Goal: Navigation & Orientation: Find specific page/section

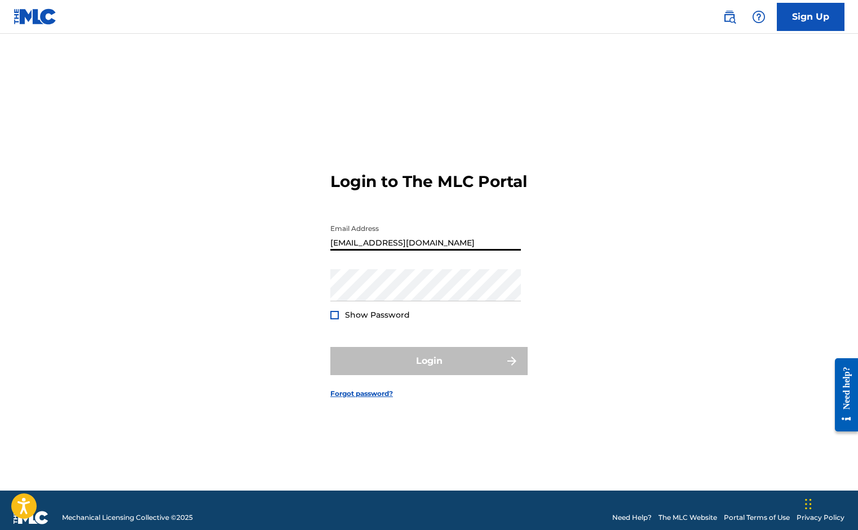
type input "[EMAIL_ADDRESS][DOMAIN_NAME]"
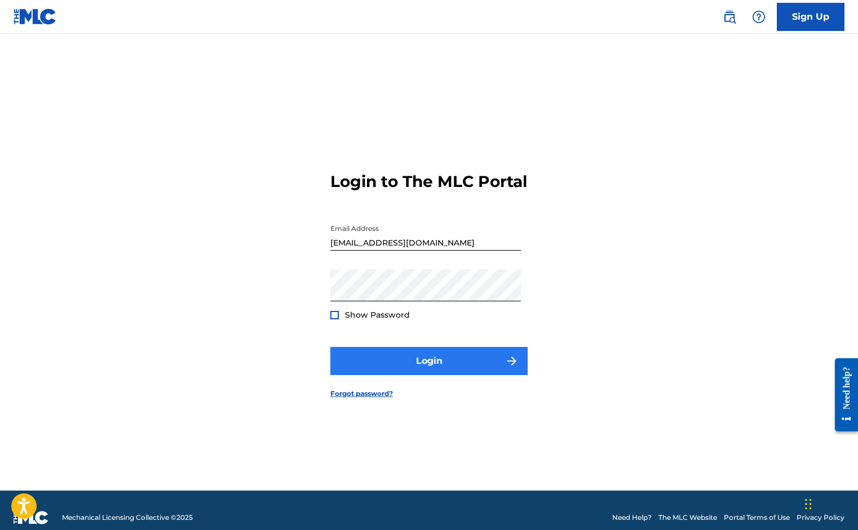
click at [413, 362] on button "Login" at bounding box center [428, 361] width 197 height 28
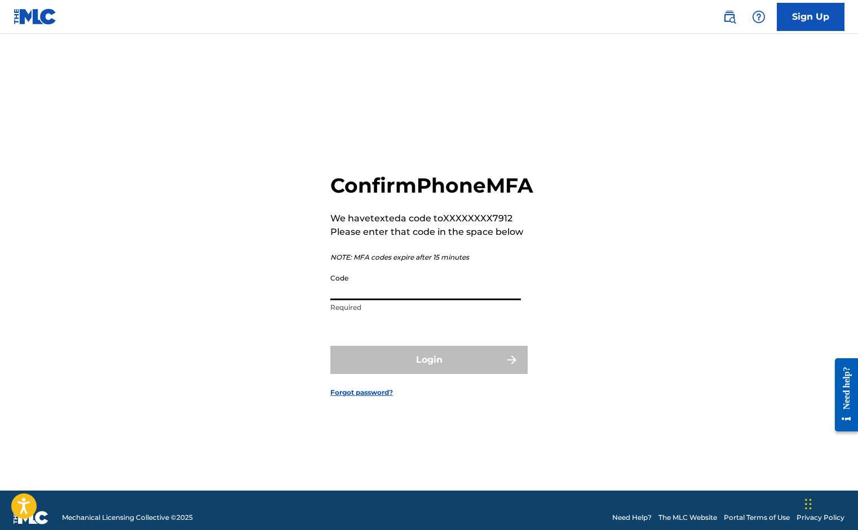
click at [453, 300] on input "Code" at bounding box center [425, 284] width 191 height 32
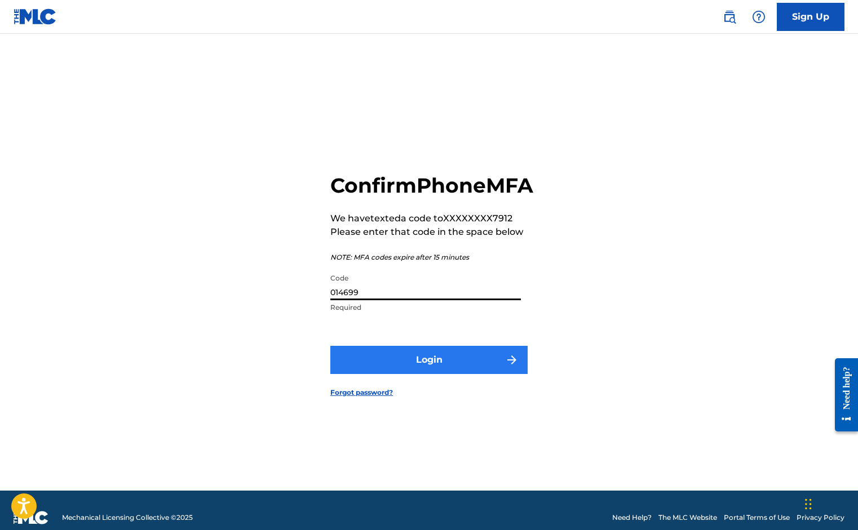
type input "014699"
click at [426, 374] on button "Login" at bounding box center [428, 360] width 197 height 28
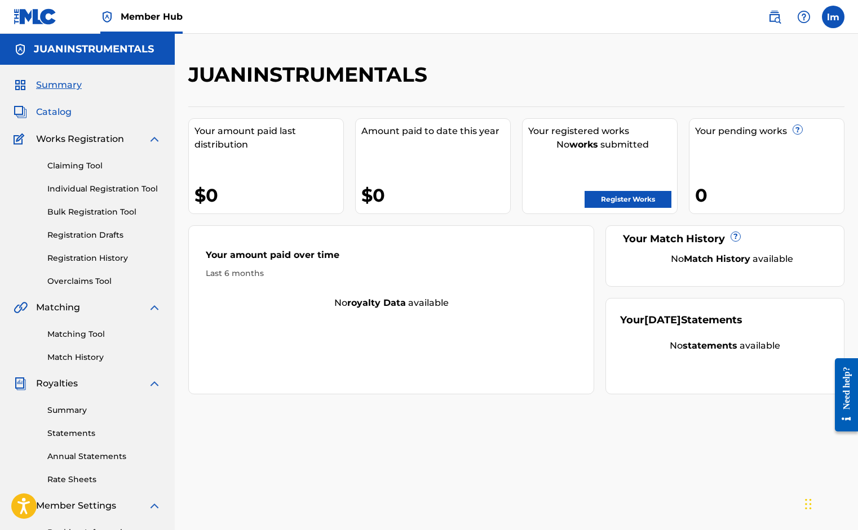
click at [70, 109] on span "Catalog" at bounding box center [54, 112] width 36 height 14
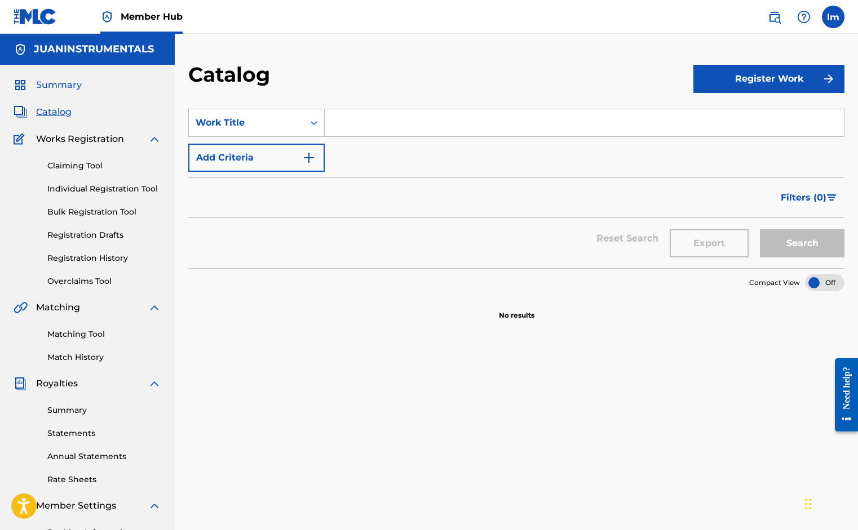
click at [72, 88] on span "Summary" at bounding box center [59, 85] width 46 height 14
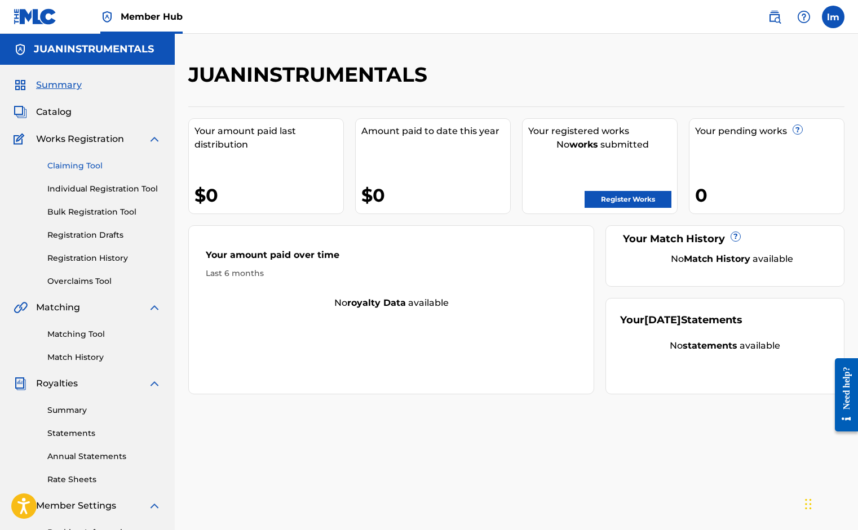
click at [76, 165] on link "Claiming Tool" at bounding box center [104, 166] width 114 height 12
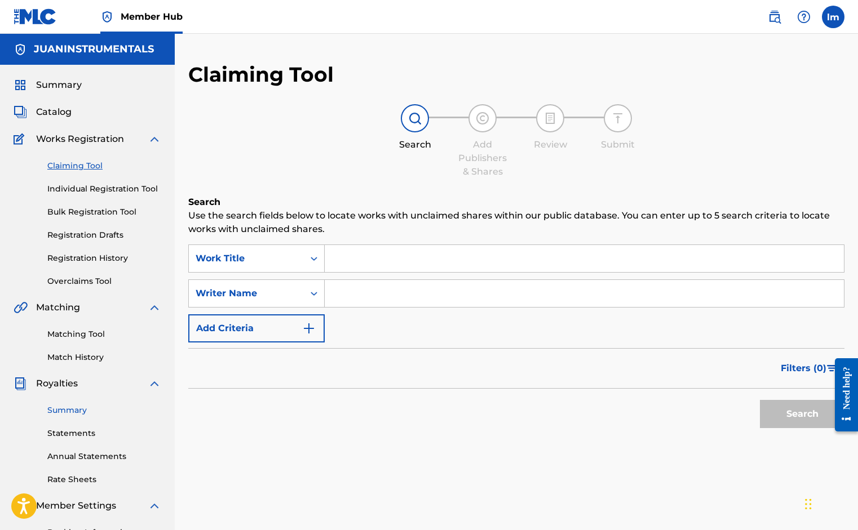
click at [66, 410] on link "Summary" at bounding box center [104, 411] width 114 height 12
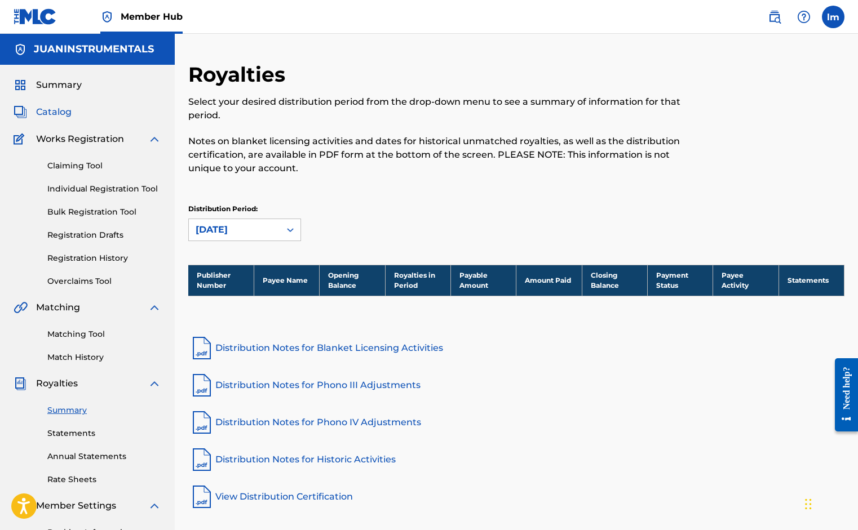
click at [63, 110] on span "Catalog" at bounding box center [54, 112] width 36 height 14
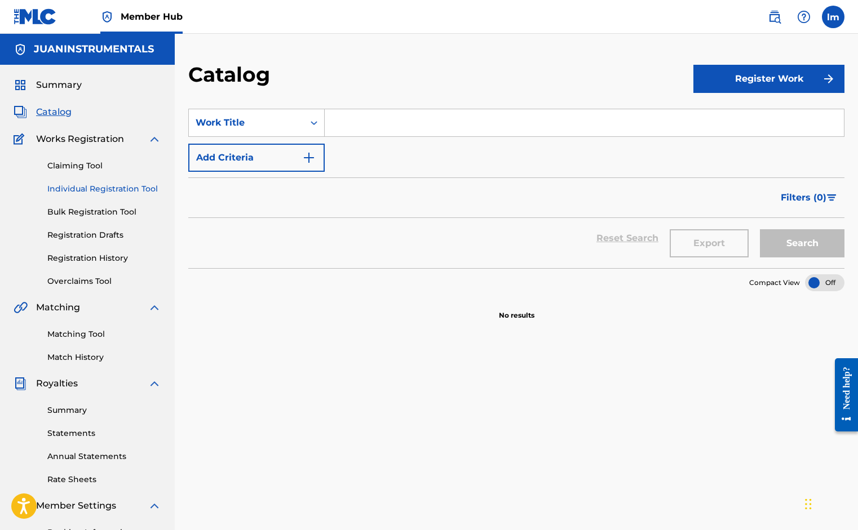
click at [79, 188] on link "Individual Registration Tool" at bounding box center [104, 189] width 114 height 12
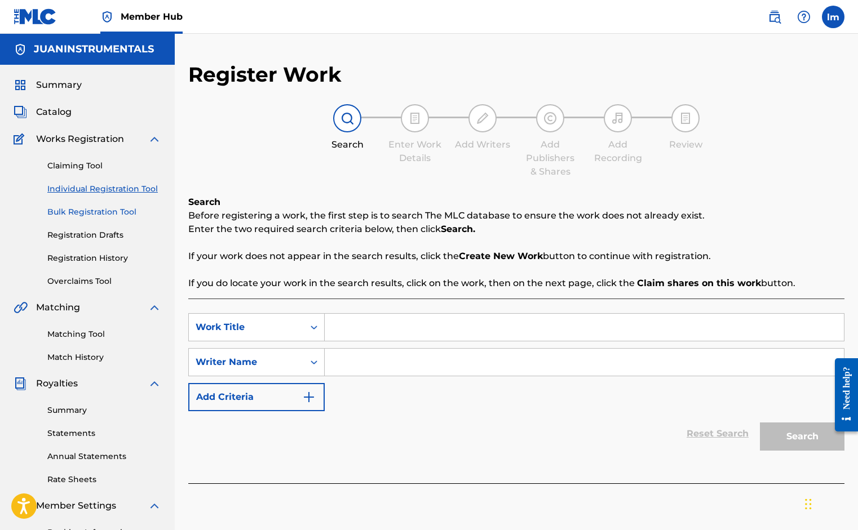
click at [91, 209] on link "Bulk Registration Tool" at bounding box center [104, 212] width 114 height 12
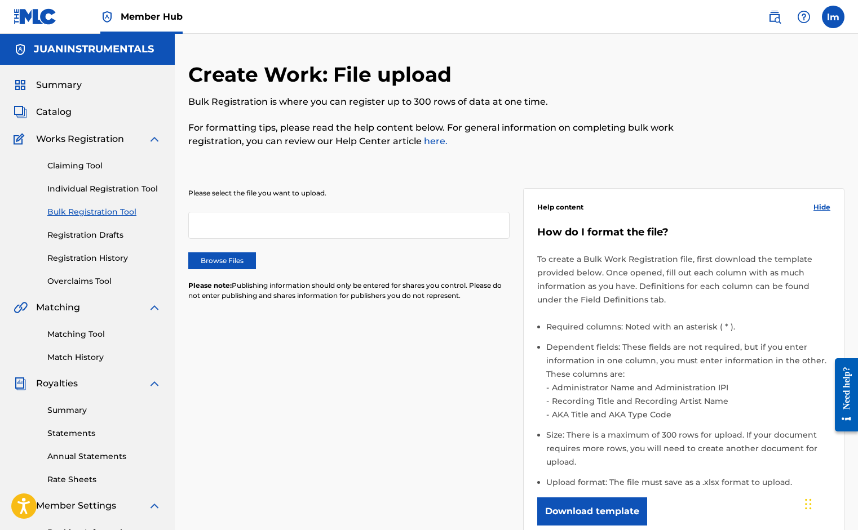
click at [91, 228] on div "Claiming Tool Individual Registration Tool Bulk Registration Tool Registration …" at bounding box center [88, 216] width 148 height 141
click at [83, 276] on link "Overclaims Tool" at bounding box center [104, 282] width 114 height 12
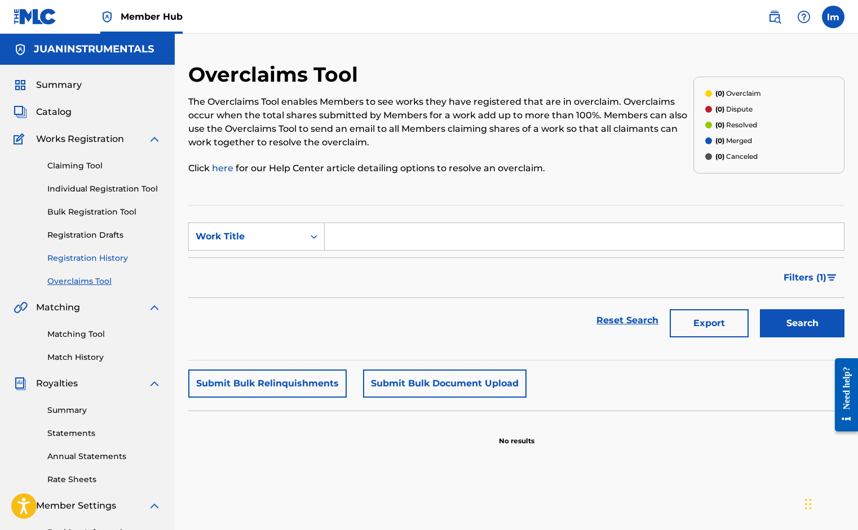
click at [86, 260] on link "Registration History" at bounding box center [104, 259] width 114 height 12
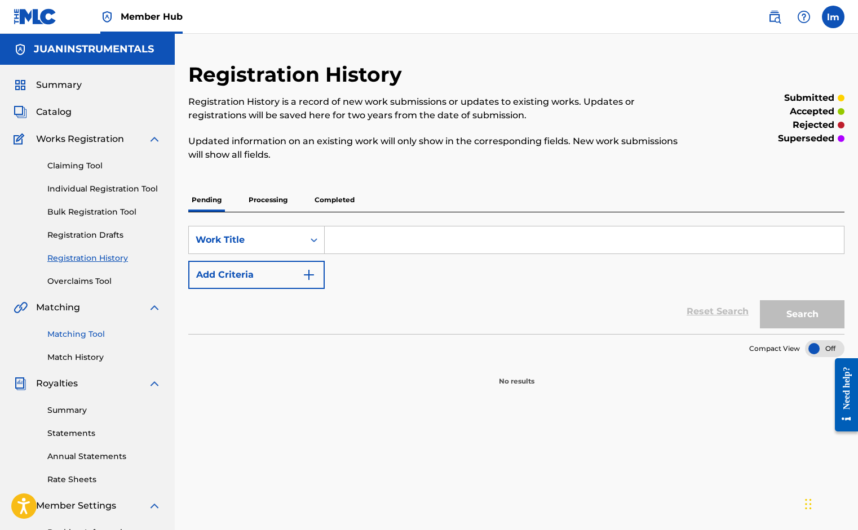
click at [87, 331] on link "Matching Tool" at bounding box center [104, 335] width 114 height 12
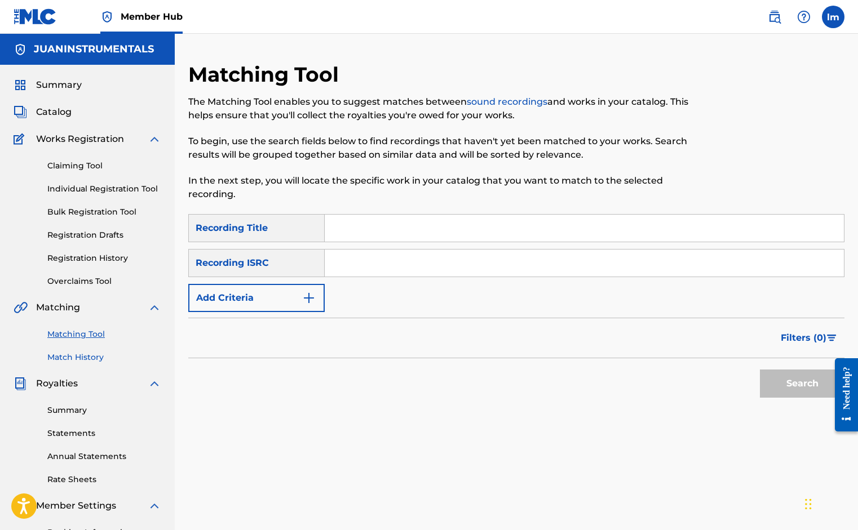
click at [86, 352] on link "Match History" at bounding box center [104, 358] width 114 height 12
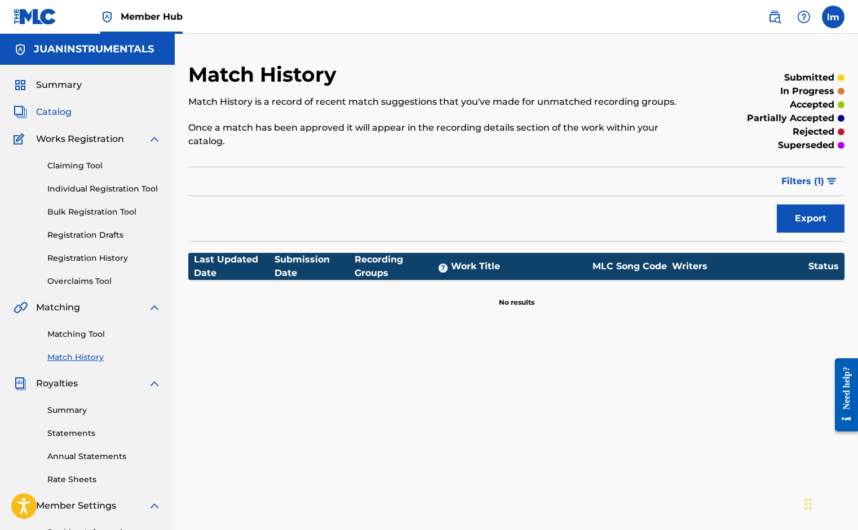
click at [63, 113] on span "Catalog" at bounding box center [54, 112] width 36 height 14
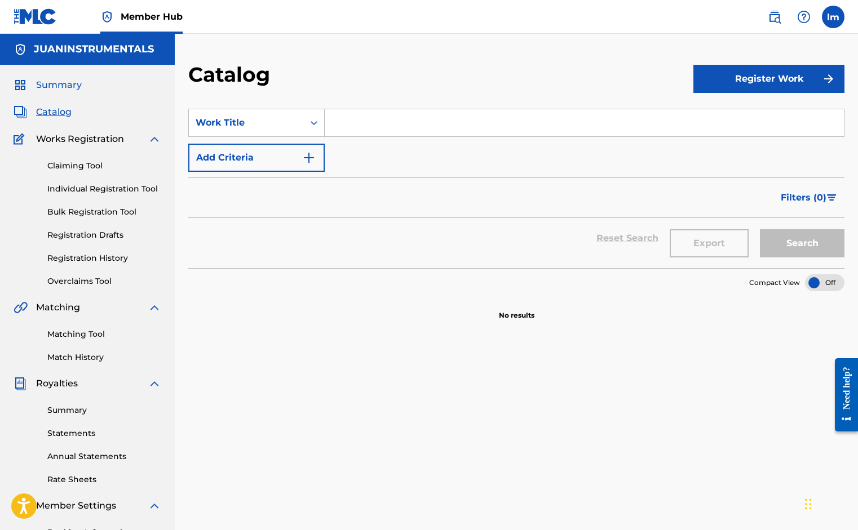
click at [65, 87] on span "Summary" at bounding box center [59, 85] width 46 height 14
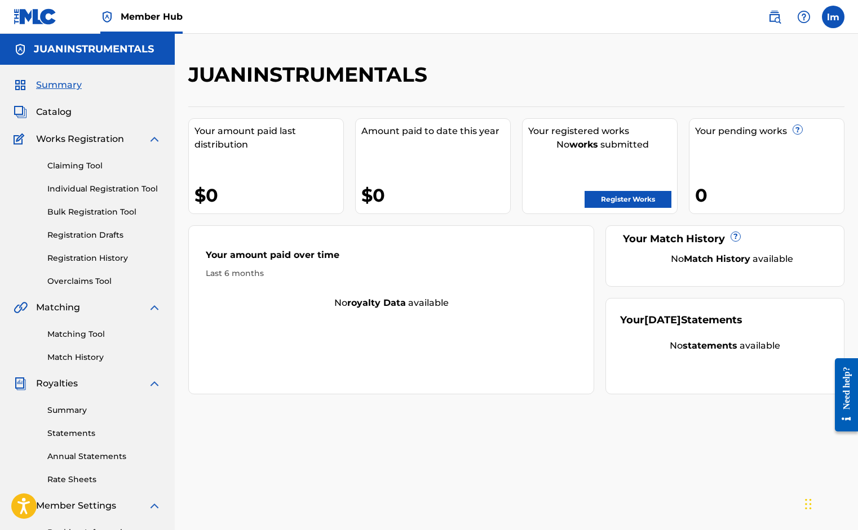
scroll to position [169, 0]
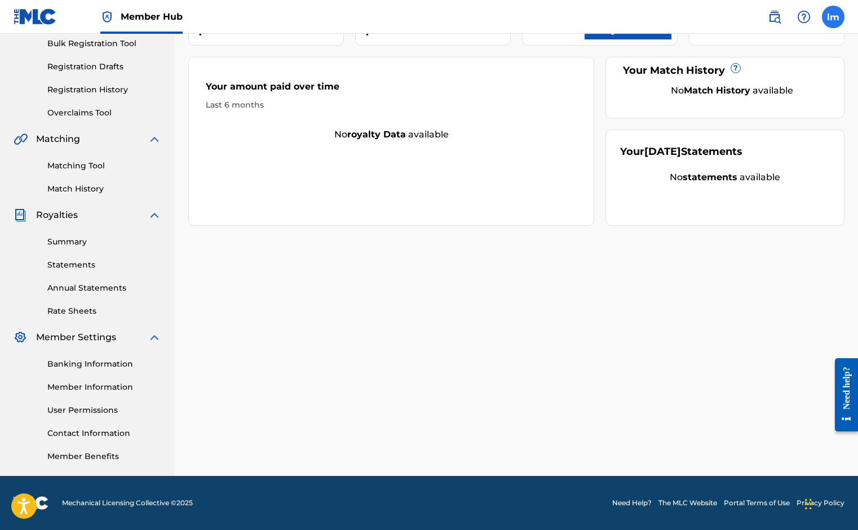
click at [828, 14] on label at bounding box center [833, 17] width 23 height 23
click at [833, 17] on input "[PERSON_NAME] [EMAIL_ADDRESS][DOMAIN_NAME] Notification Preferences Profile Log…" at bounding box center [833, 17] width 0 height 0
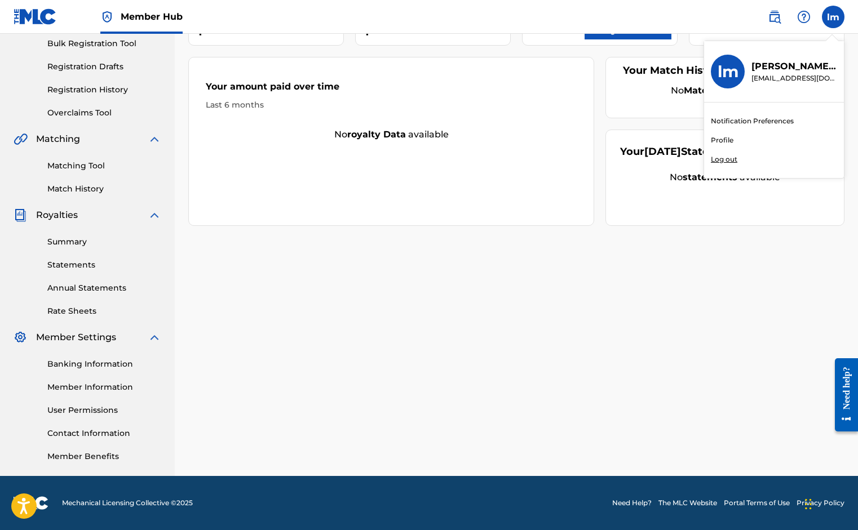
click at [742, 119] on link "Notification Preferences" at bounding box center [752, 121] width 83 height 10
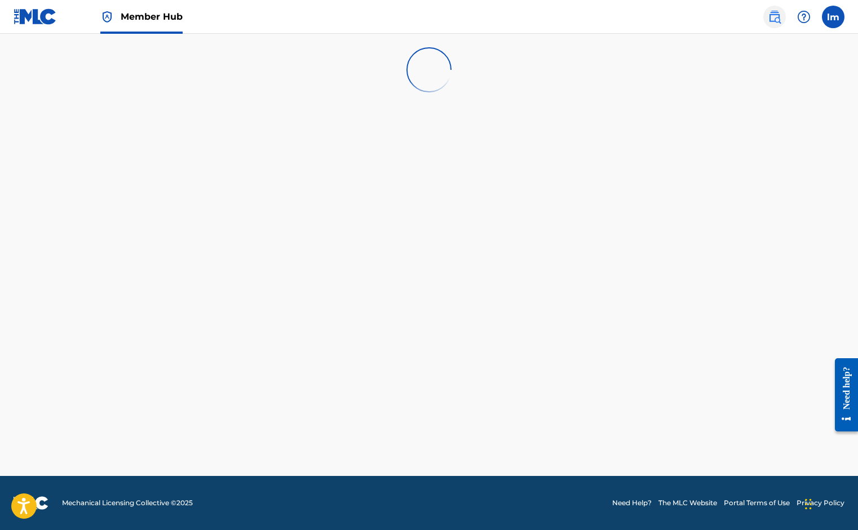
click at [782, 19] on link at bounding box center [774, 17] width 23 height 23
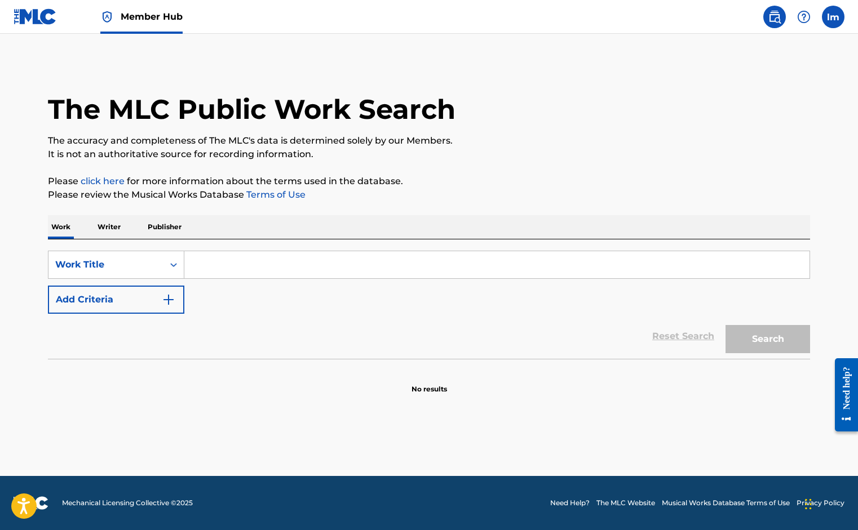
click at [117, 230] on p "Writer" at bounding box center [109, 227] width 30 height 24
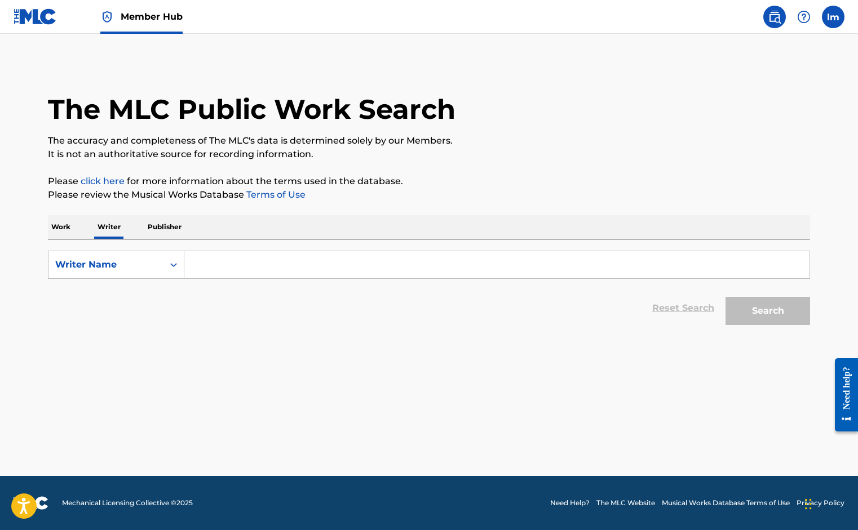
click at [172, 224] on p "Publisher" at bounding box center [164, 227] width 41 height 24
click at [840, 17] on label at bounding box center [833, 17] width 23 height 23
click at [833, 17] on input "[PERSON_NAME] [EMAIL_ADDRESS][DOMAIN_NAME] Notification Preferences Profile Log…" at bounding box center [833, 17] width 0 height 0
click at [732, 140] on link "Profile" at bounding box center [722, 140] width 23 height 10
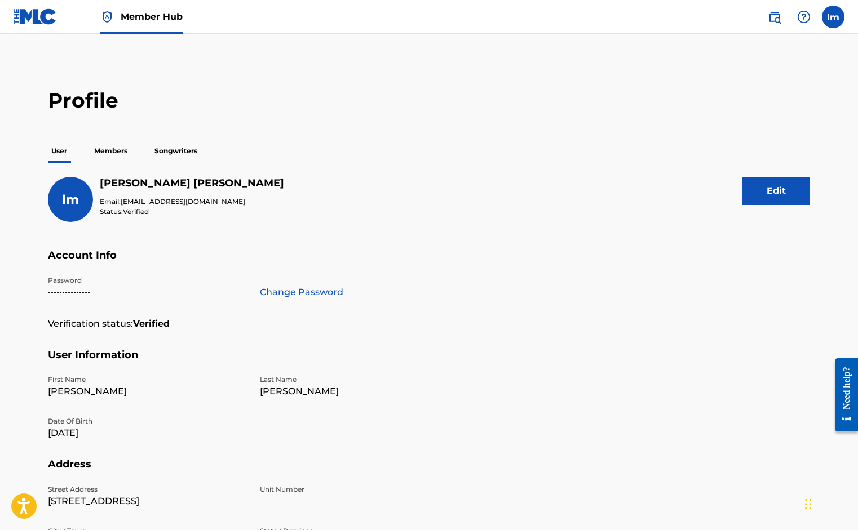
click at [118, 148] on p "Members" at bounding box center [111, 151] width 40 height 24
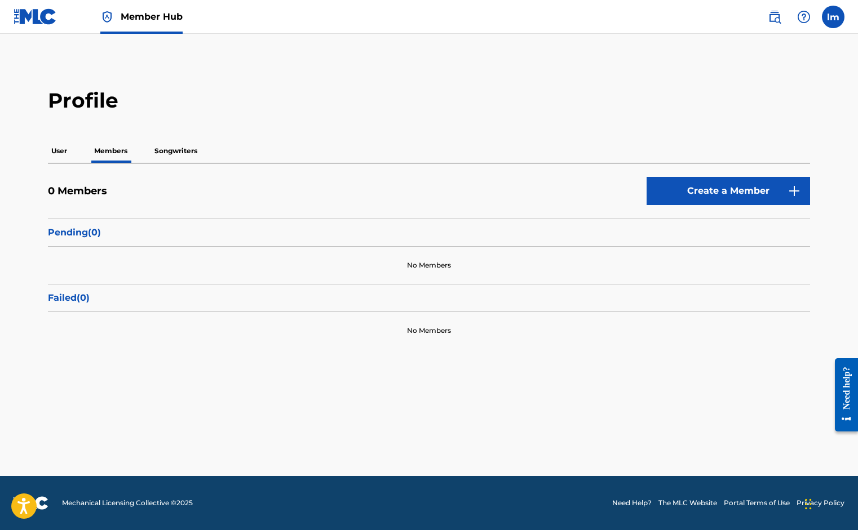
click at [161, 153] on p "Songwriters" at bounding box center [176, 151] width 50 height 24
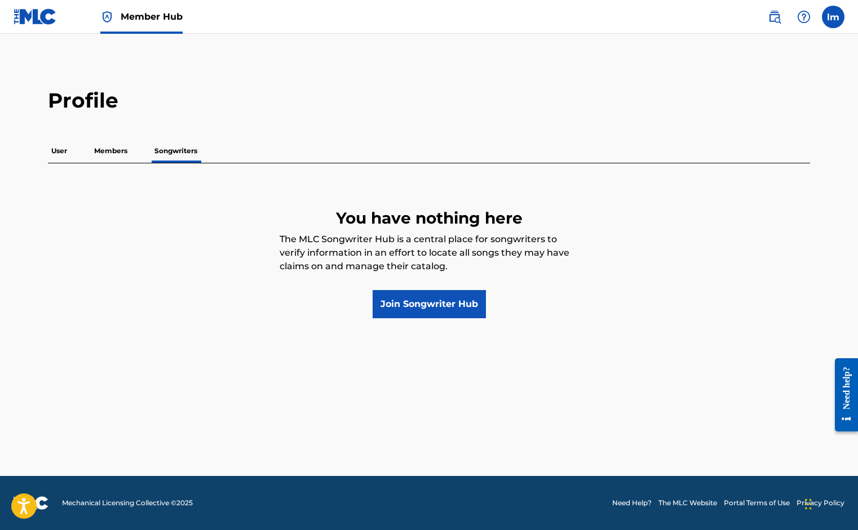
click at [122, 20] on span "Member Hub" at bounding box center [152, 16] width 62 height 13
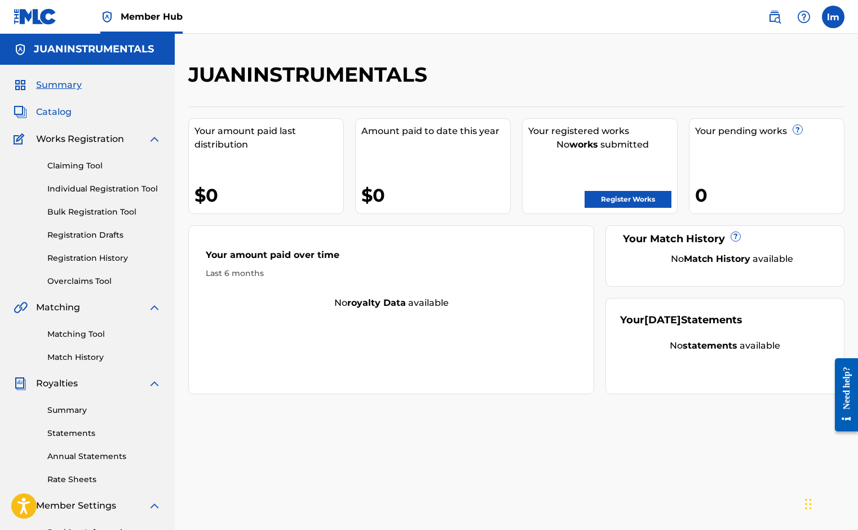
click at [59, 109] on span "Catalog" at bounding box center [54, 112] width 36 height 14
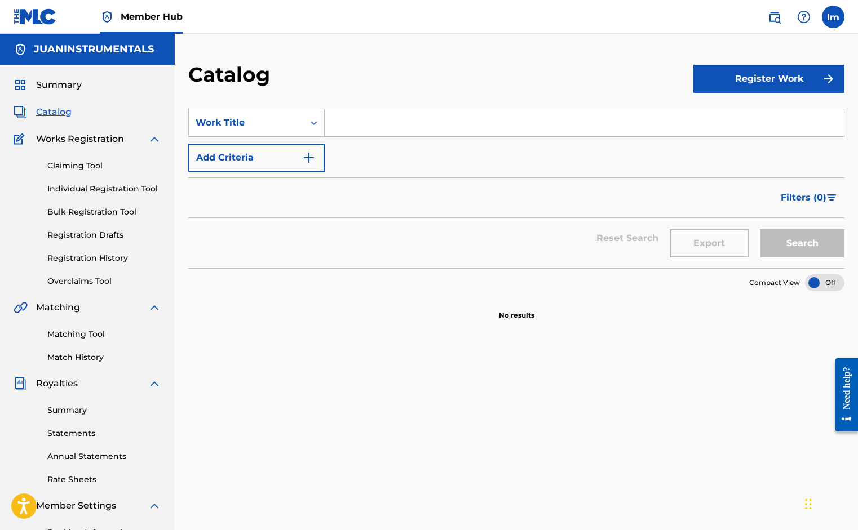
click at [61, 110] on span "Catalog" at bounding box center [54, 112] width 36 height 14
click at [91, 168] on link "Claiming Tool" at bounding box center [104, 166] width 114 height 12
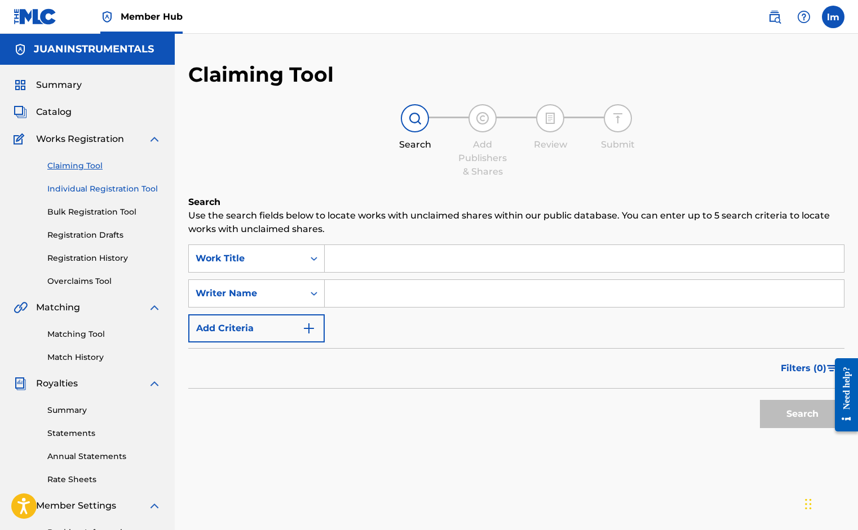
click at [96, 187] on link "Individual Registration Tool" at bounding box center [104, 189] width 114 height 12
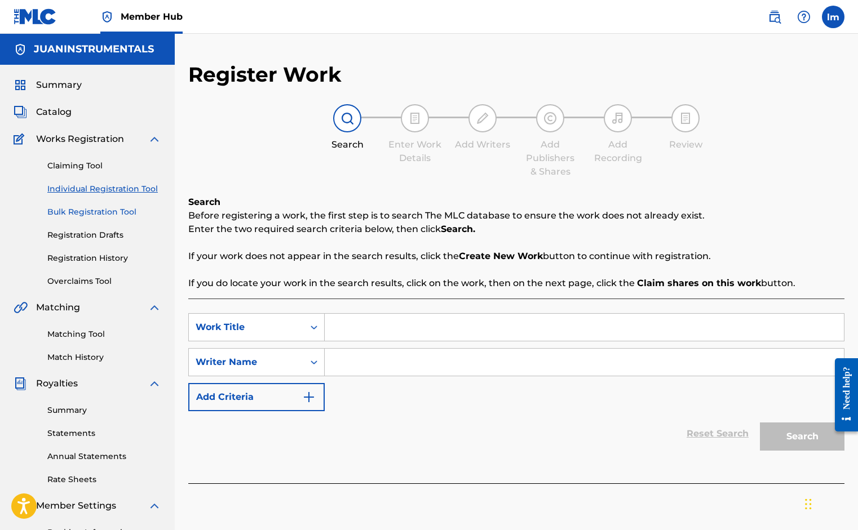
click at [98, 213] on link "Bulk Registration Tool" at bounding box center [104, 212] width 114 height 12
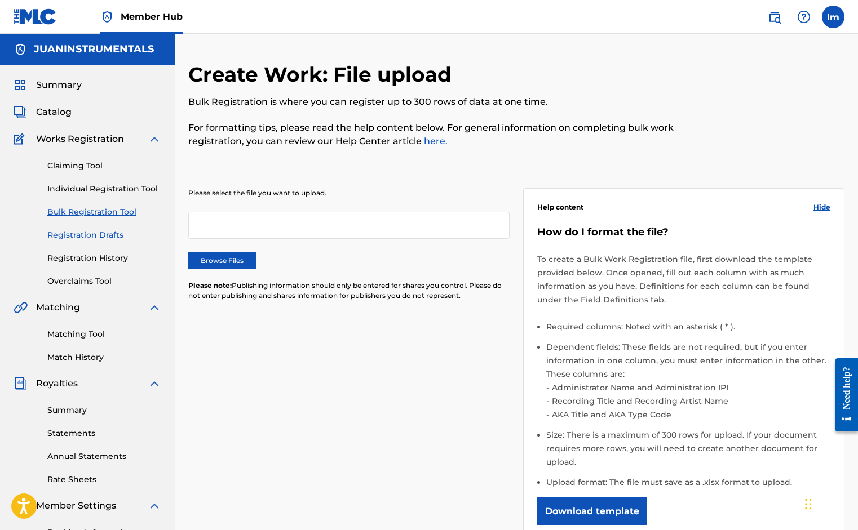
click at [99, 234] on link "Registration Drafts" at bounding box center [104, 235] width 114 height 12
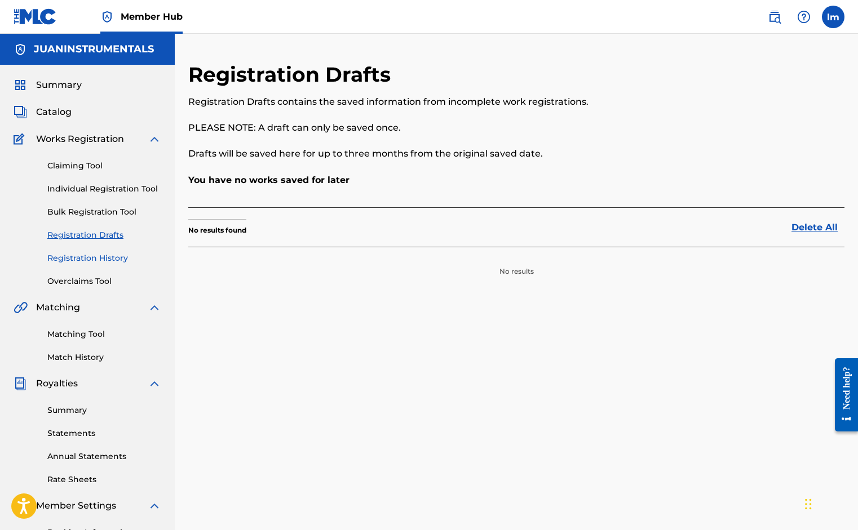
click at [100, 253] on link "Registration History" at bounding box center [104, 259] width 114 height 12
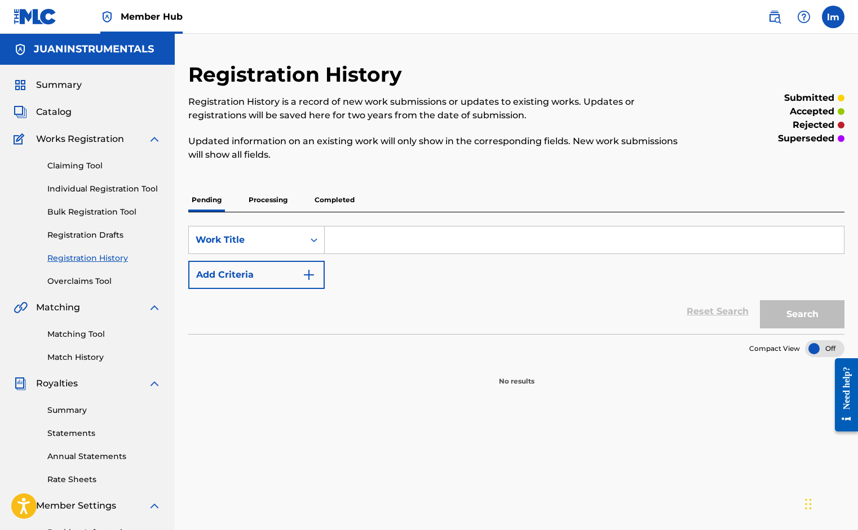
click at [273, 201] on p "Processing" at bounding box center [268, 200] width 46 height 24
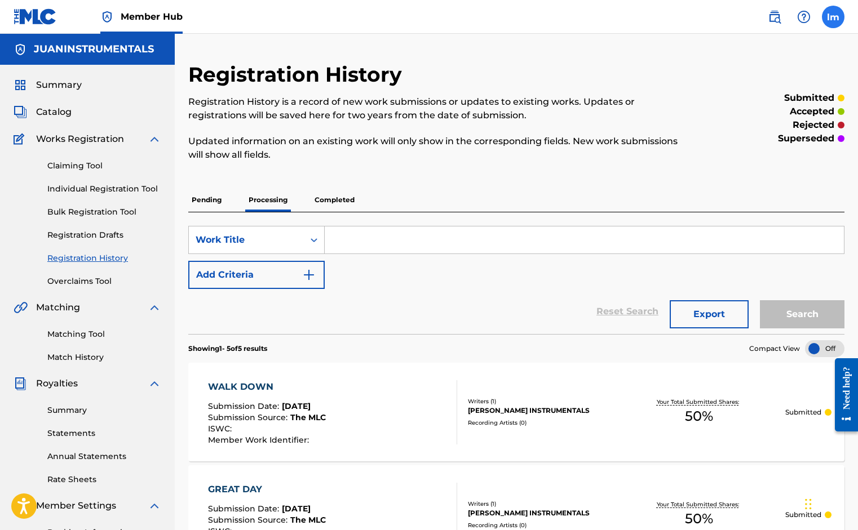
click at [836, 17] on label at bounding box center [833, 17] width 23 height 23
click at [833, 17] on input "[PERSON_NAME] [EMAIL_ADDRESS][DOMAIN_NAME] Notification Preferences Profile Log…" at bounding box center [833, 17] width 0 height 0
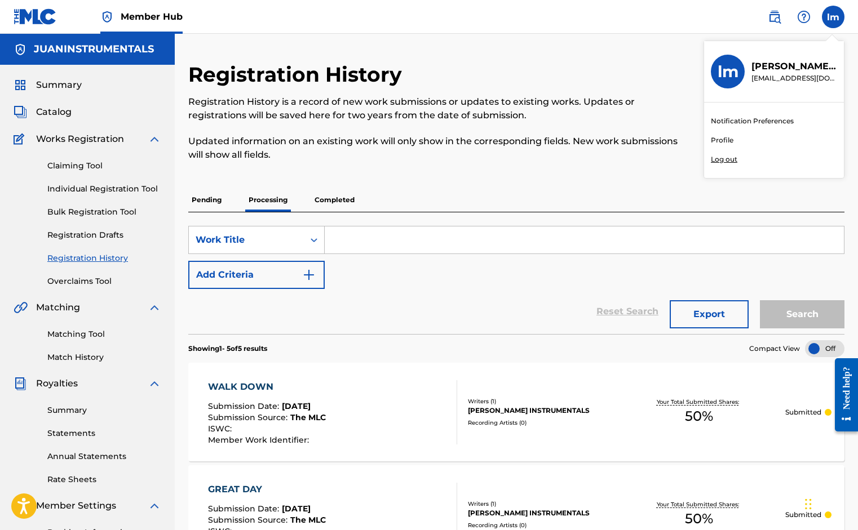
click at [721, 160] on p "Log out" at bounding box center [724, 159] width 26 height 10
click at [833, 17] on input "[PERSON_NAME] [EMAIL_ADDRESS][DOMAIN_NAME] Notification Preferences Profile Log…" at bounding box center [833, 17] width 0 height 0
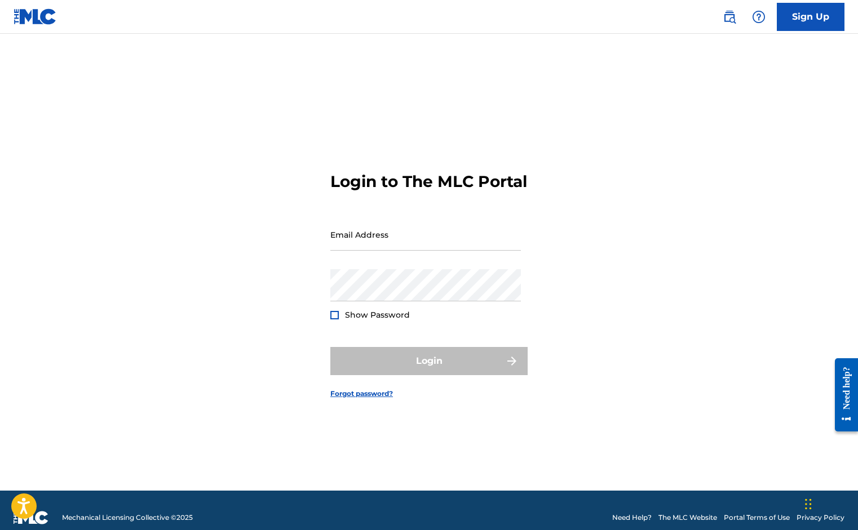
click at [472, 5] on nav "Sign Up" at bounding box center [429, 17] width 858 height 34
